Goal: Transaction & Acquisition: Subscribe to service/newsletter

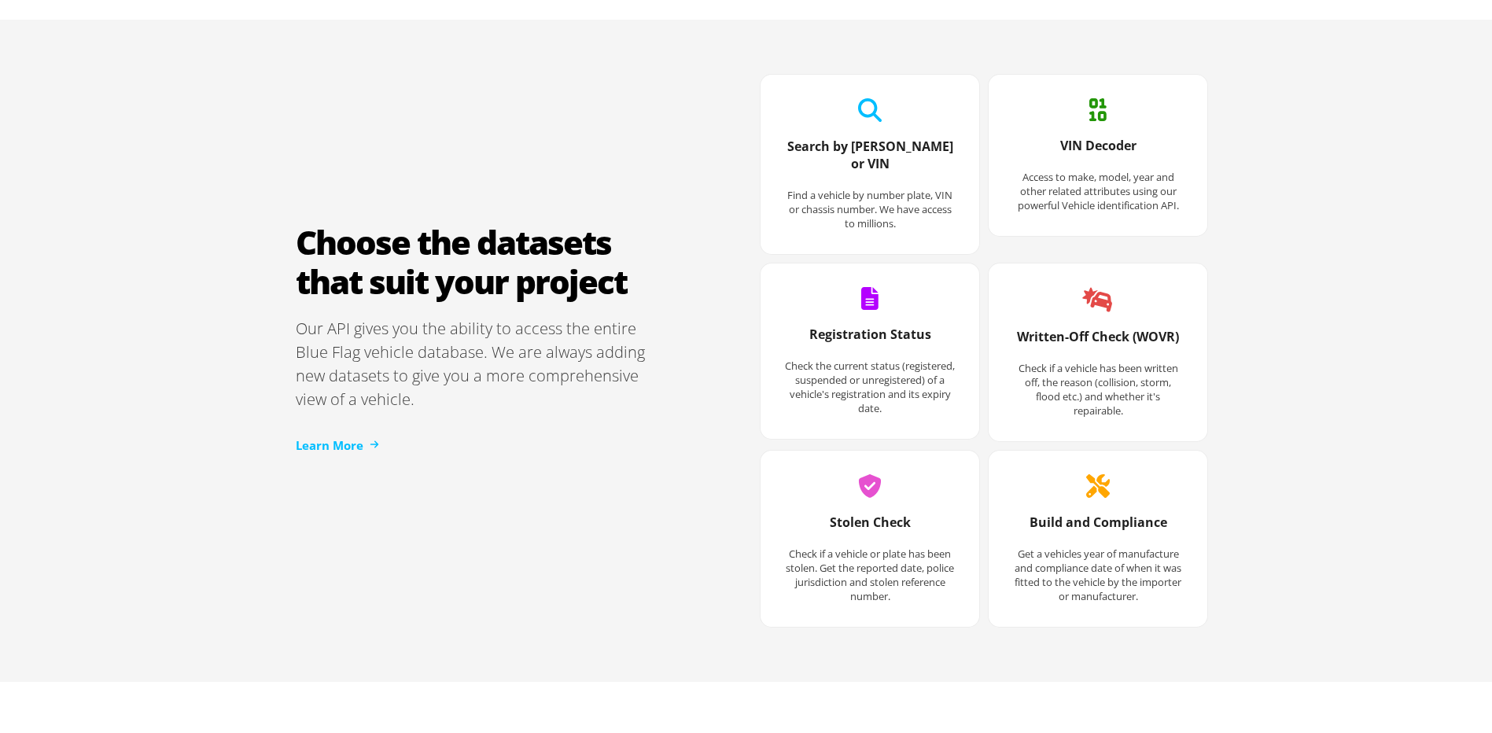
scroll to position [2045, 0]
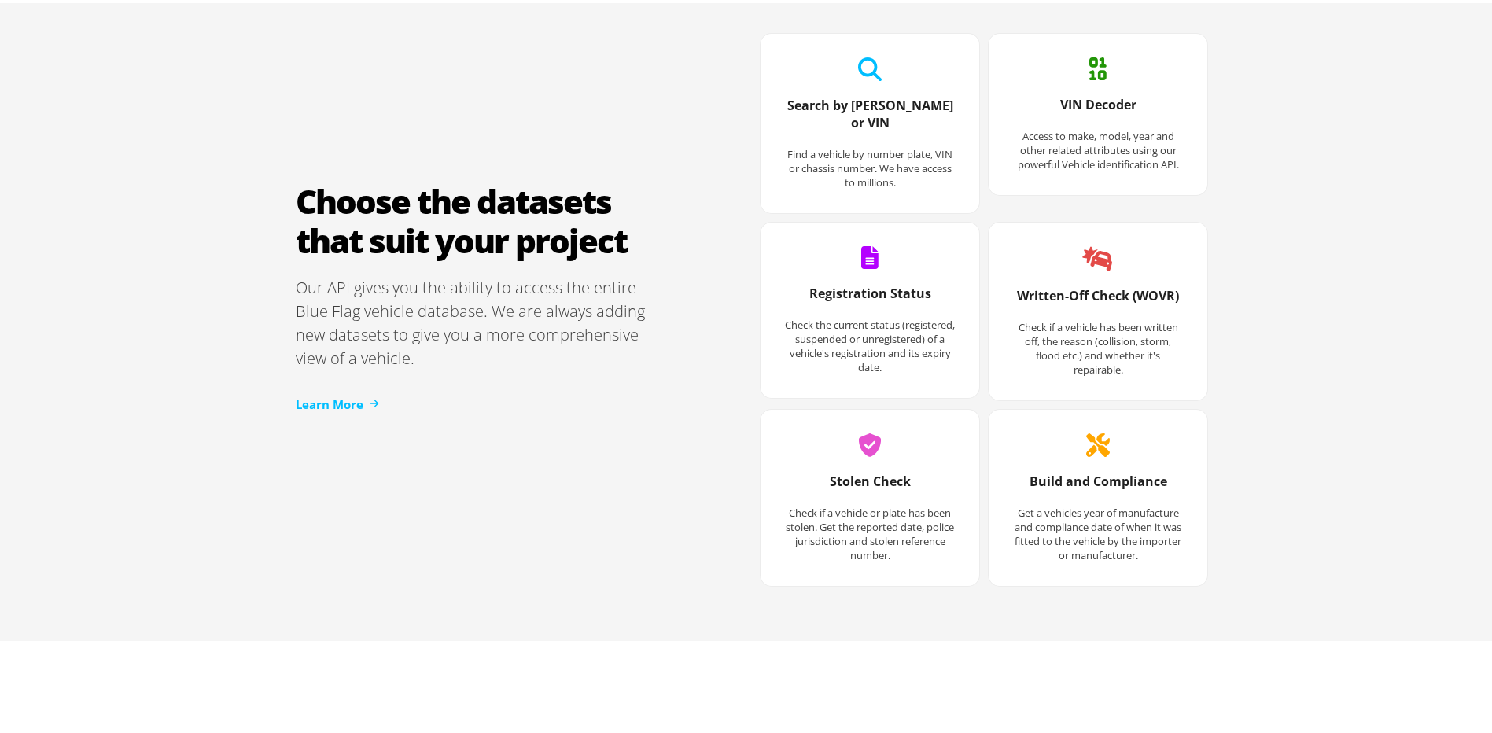
click at [867, 72] on icon at bounding box center [870, 66] width 24 height 24
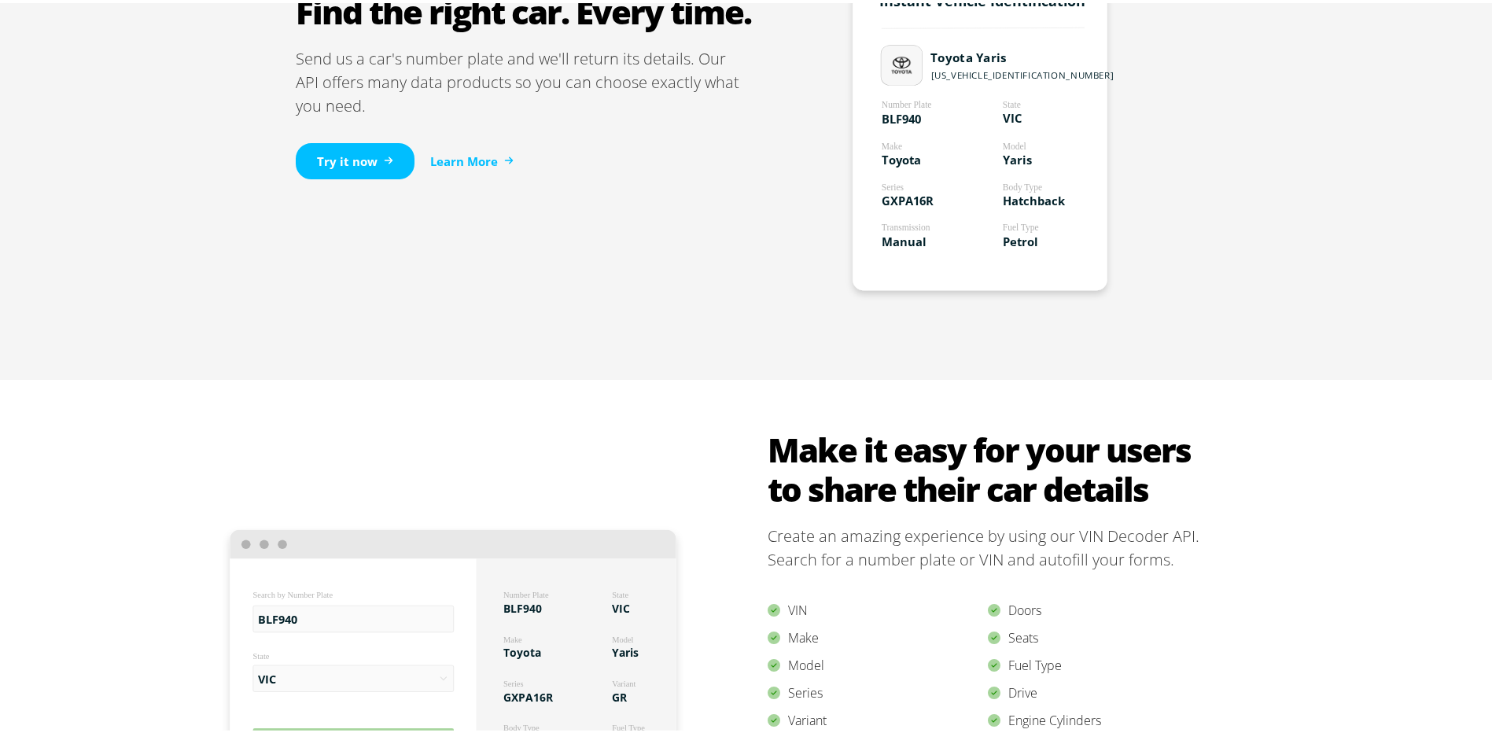
scroll to position [763, 0]
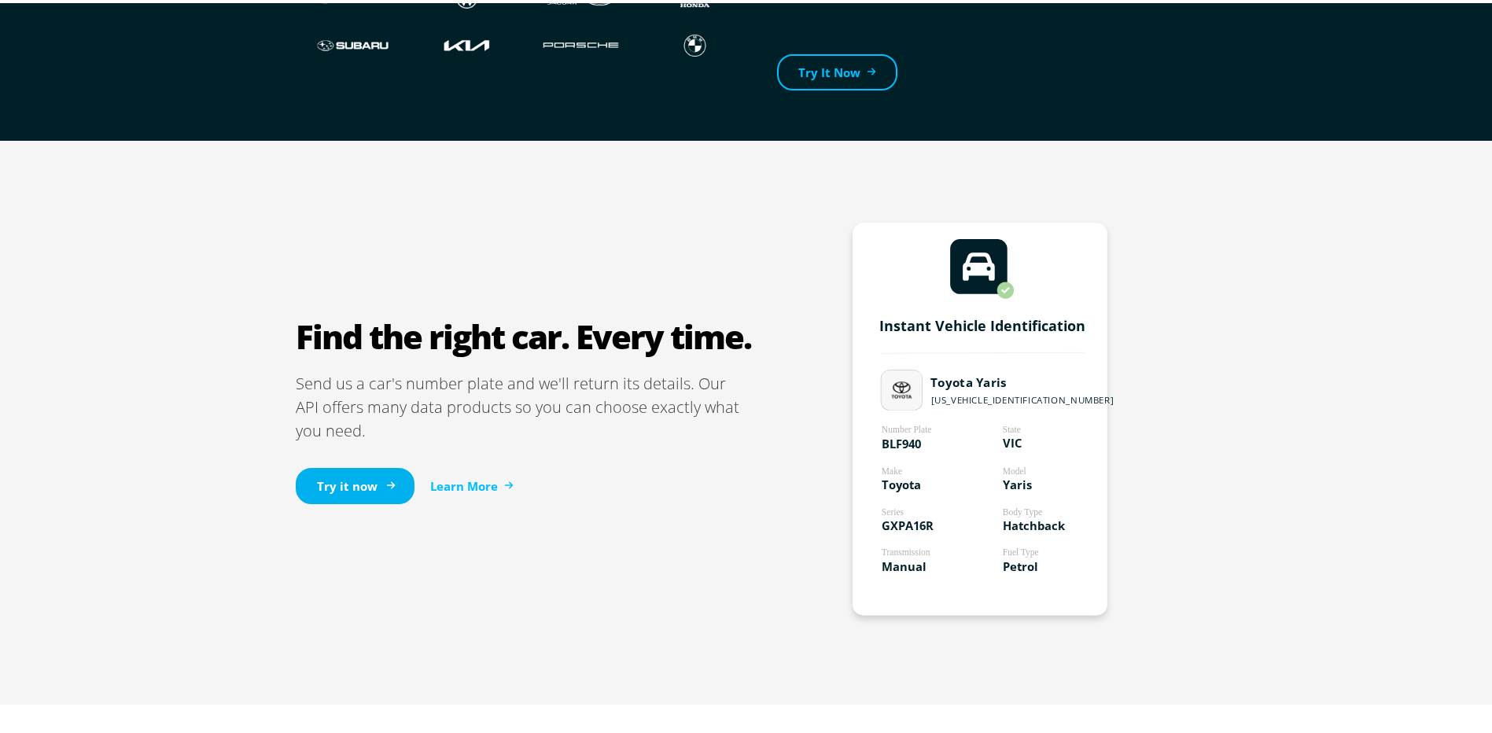
click at [348, 473] on link "Try it now" at bounding box center [355, 483] width 119 height 37
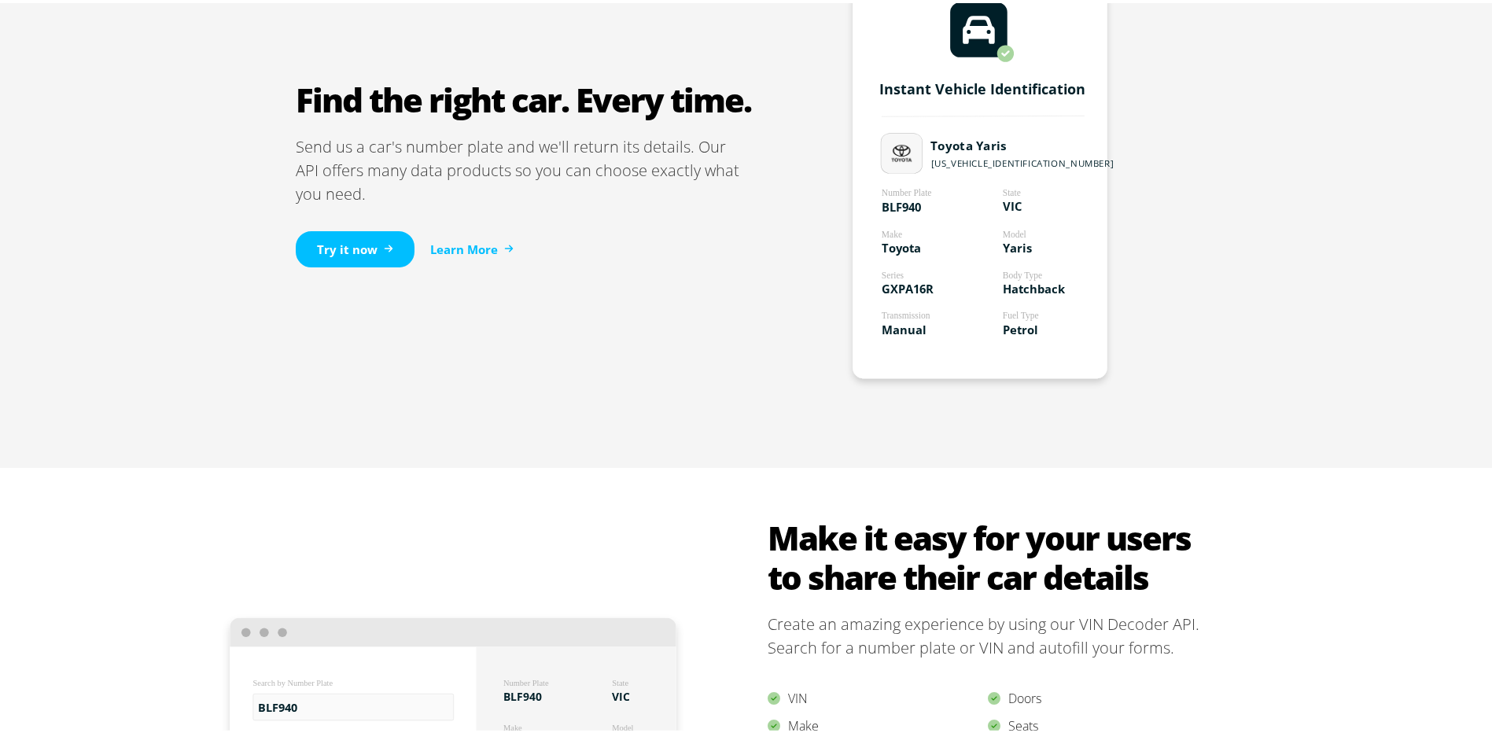
scroll to position [1235, 0]
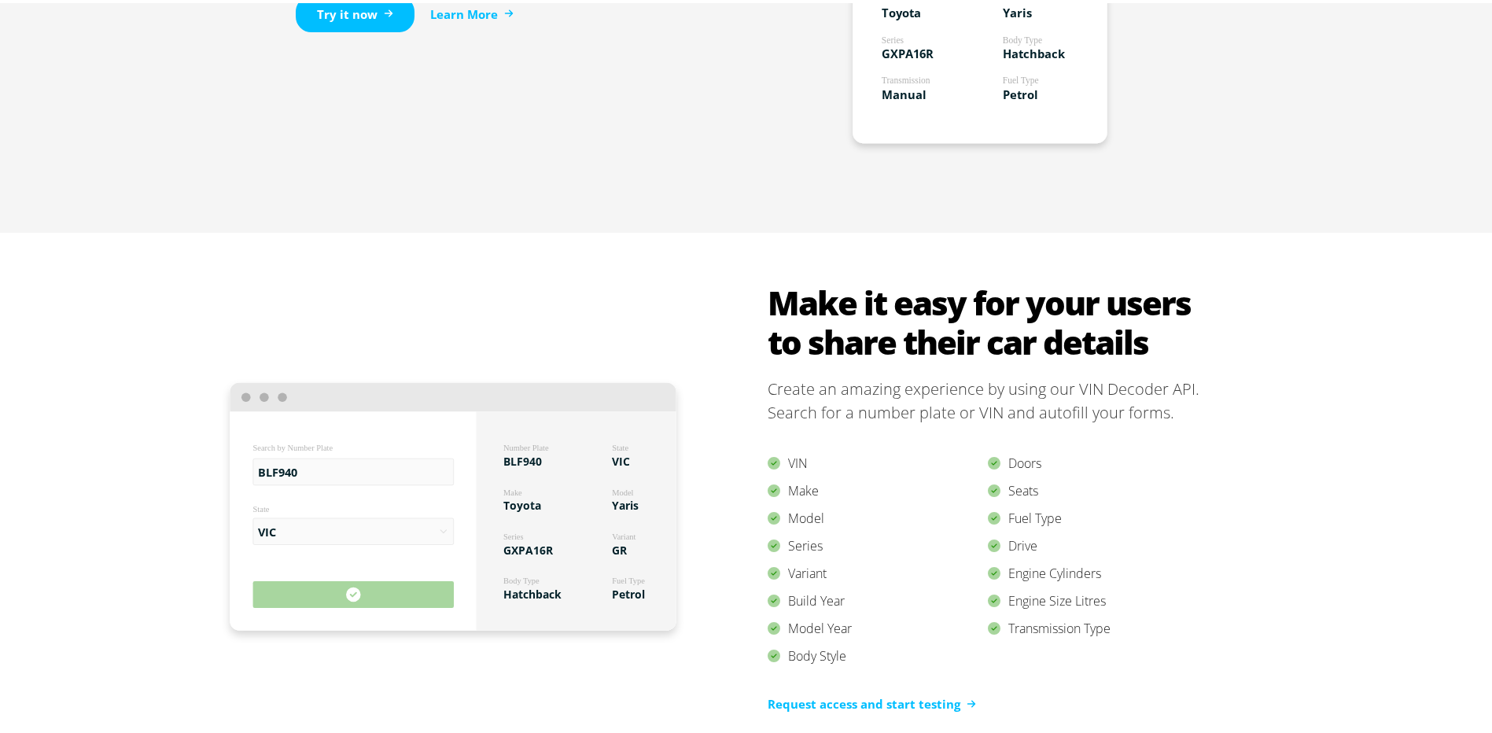
click at [365, 595] on rect at bounding box center [353, 591] width 201 height 27
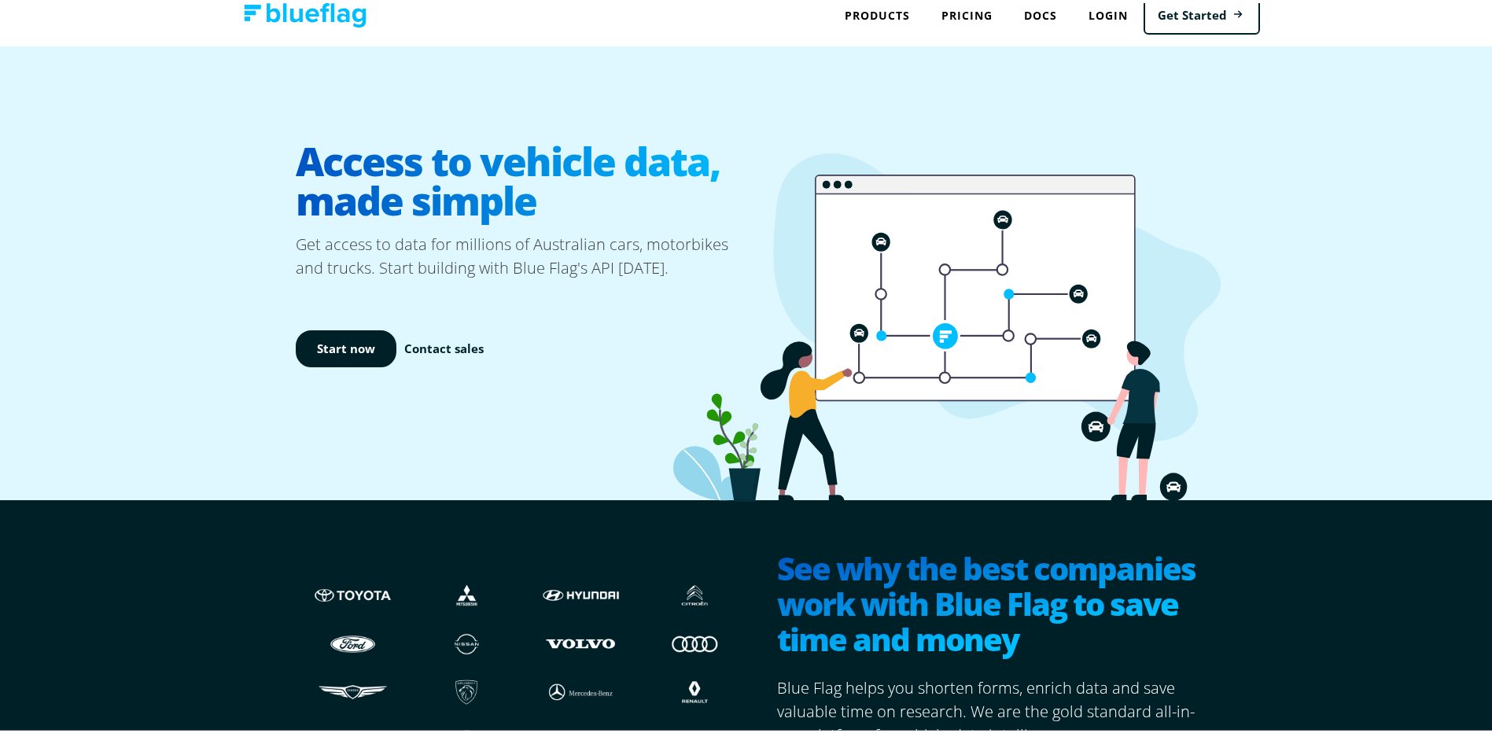
scroll to position [0, 0]
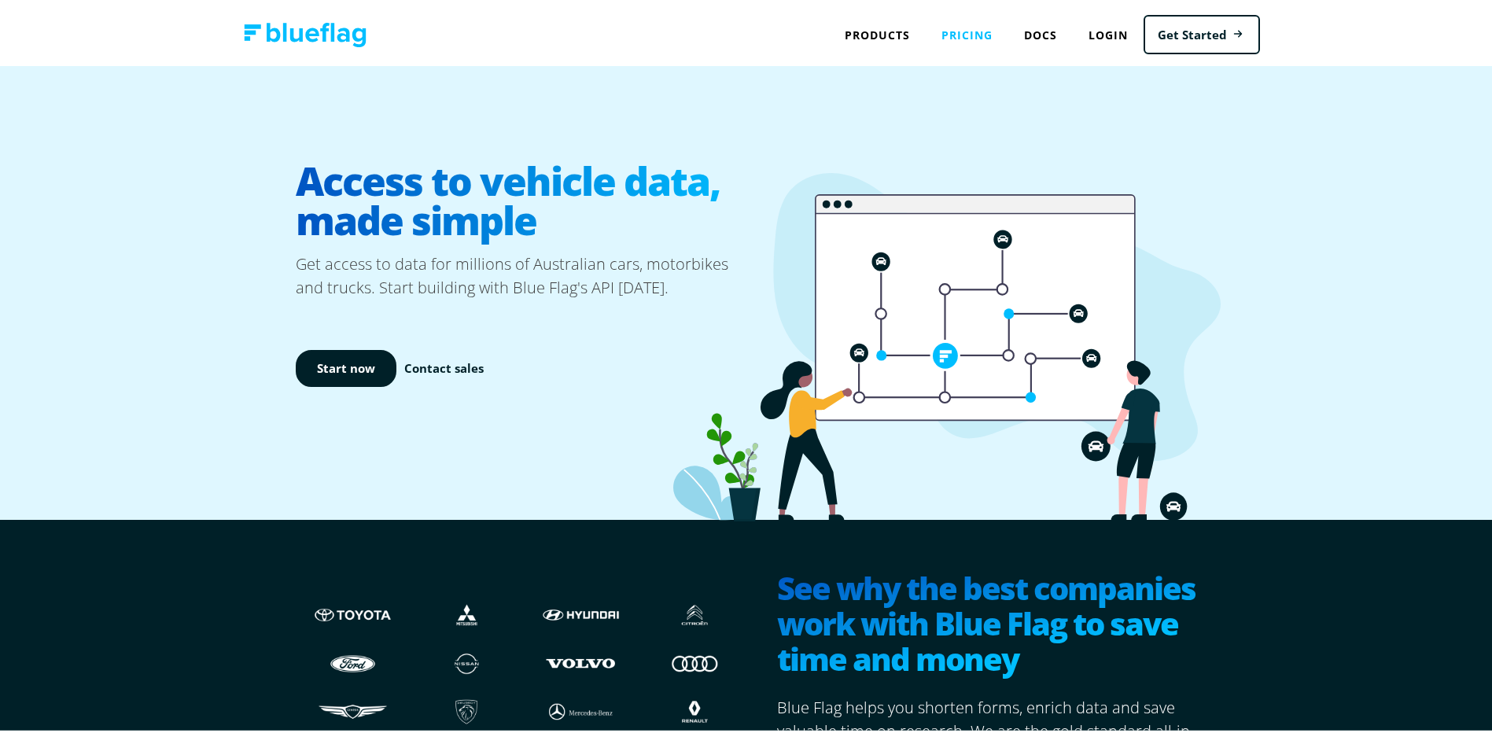
click at [970, 33] on link "Pricing" at bounding box center [967, 32] width 83 height 32
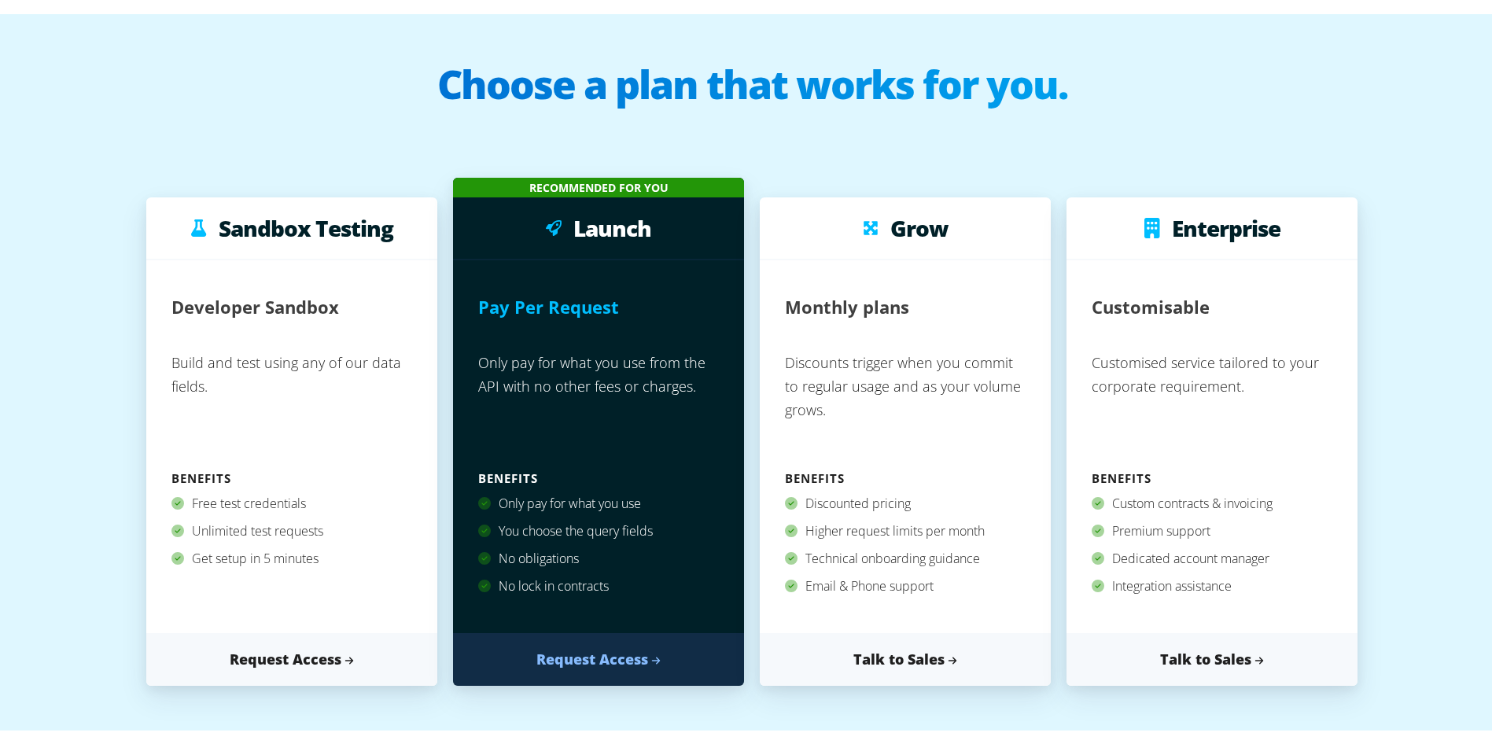
scroll to position [79, 0]
